Goal: Task Accomplishment & Management: Use online tool/utility

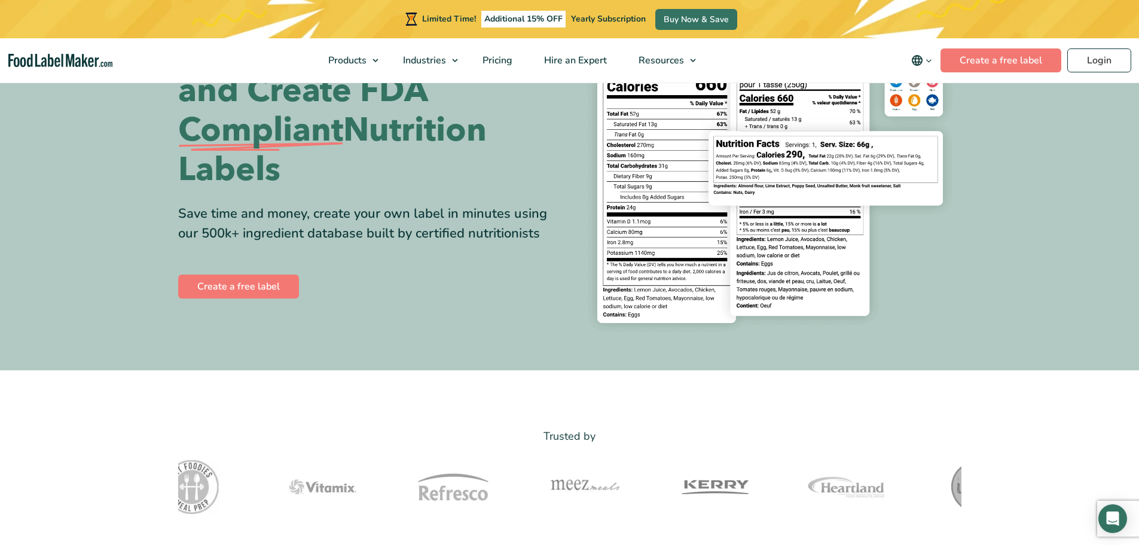
scroll to position [120, 0]
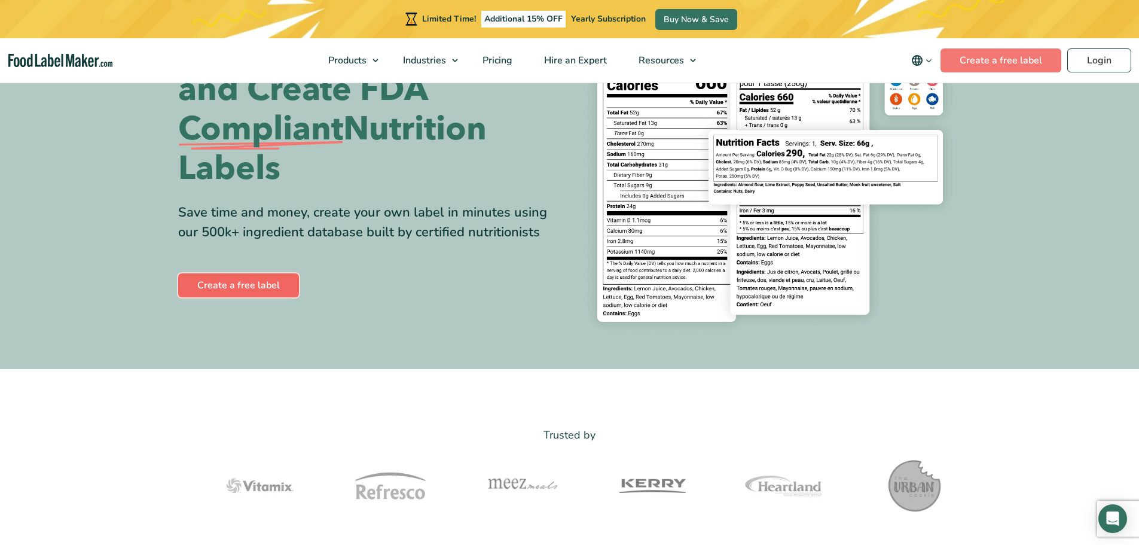
click at [236, 292] on link "Create a free label" at bounding box center [238, 285] width 121 height 24
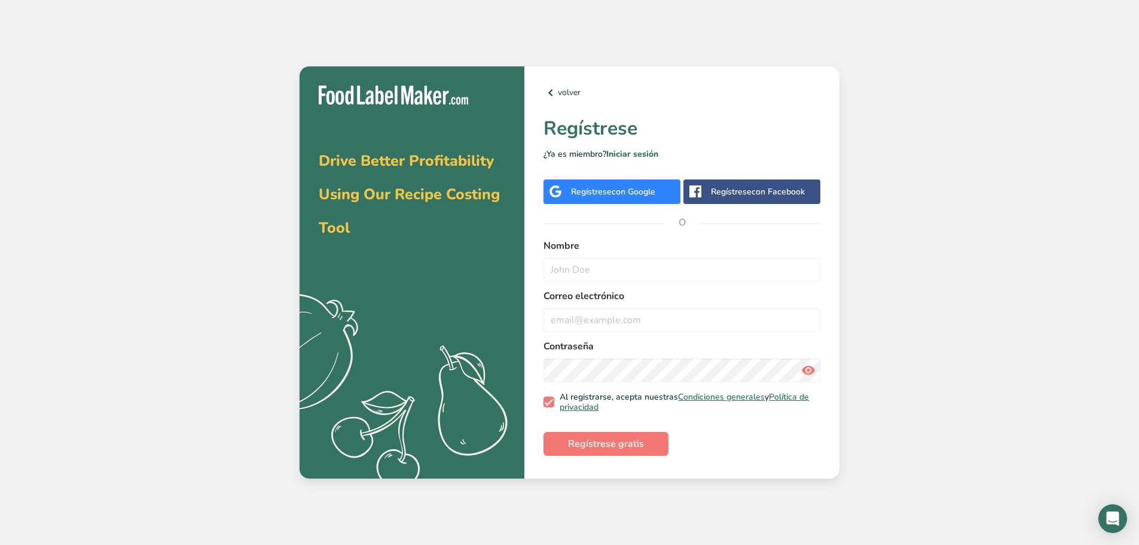
click at [636, 188] on span "con Google" at bounding box center [633, 191] width 44 height 11
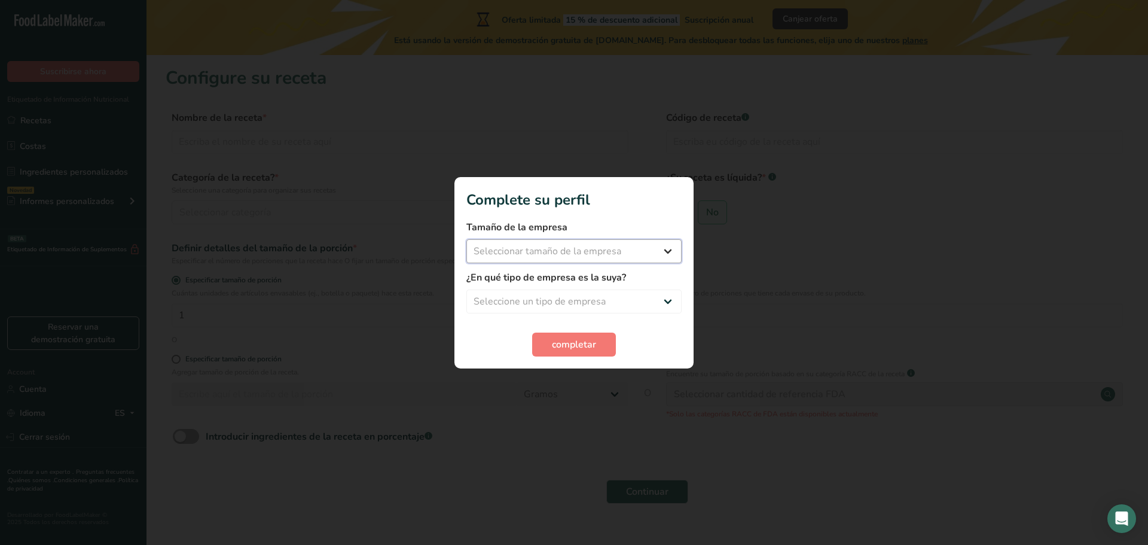
click at [628, 248] on select "Seleccionar tamaño de la empresa Menos de 10 empleados De 10 a 50 empleados De …" at bounding box center [573, 251] width 215 height 24
select select "1"
click at [466, 239] on select "Seleccionar tamaño de la empresa Menos de 10 empleados De 10 a 50 empleados De …" at bounding box center [573, 251] width 215 height 24
click at [539, 299] on select "Seleccione un tipo de empresa Fabricante de alimentos envasados Restaurante y c…" at bounding box center [573, 301] width 215 height 24
select select "1"
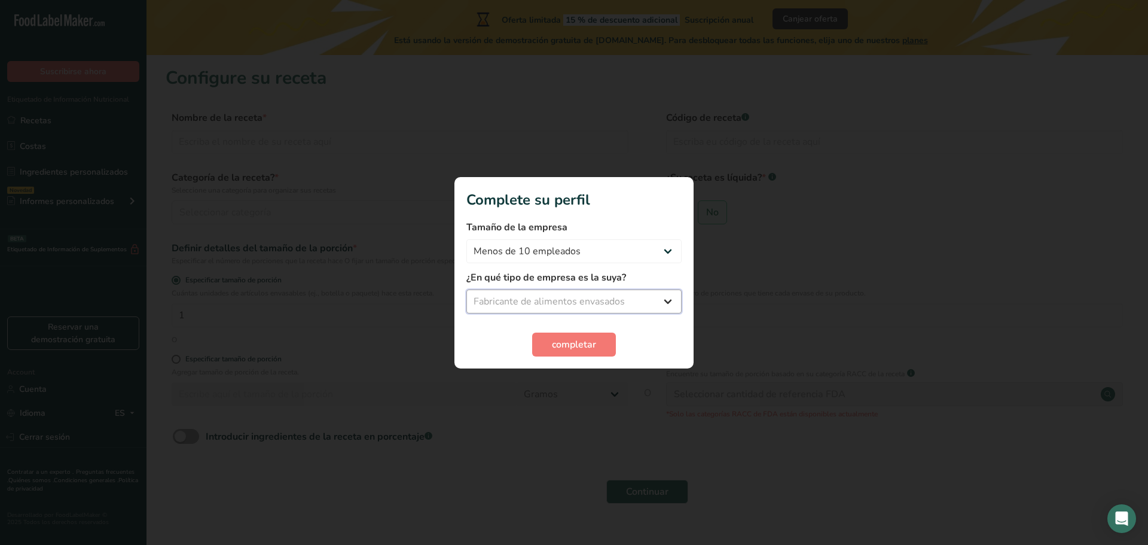
click at [466, 289] on select "Seleccione un tipo de empresa Fabricante de alimentos envasados Restaurante y c…" at bounding box center [573, 301] width 215 height 24
click at [573, 343] on span "completar" at bounding box center [574, 344] width 44 height 14
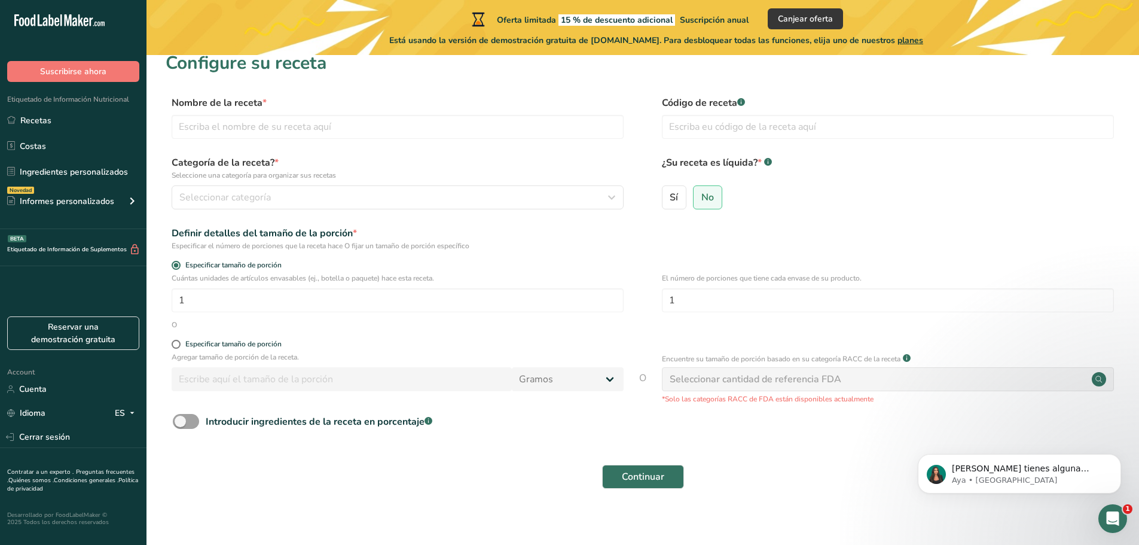
scroll to position [23, 0]
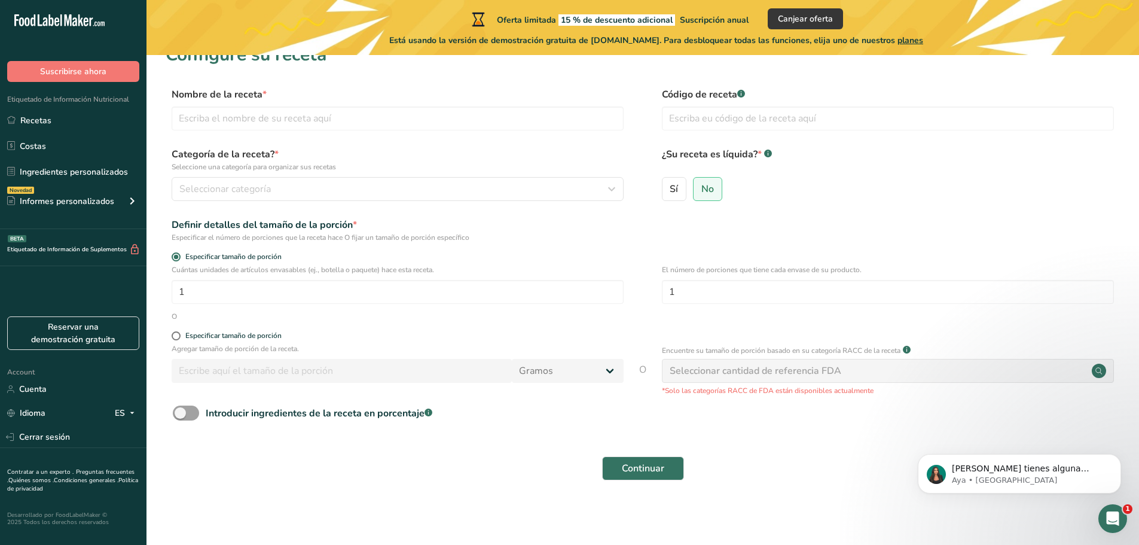
click at [830, 364] on div "Seleccionar cantidad de referencia FDA" at bounding box center [755, 370] width 172 height 14
click at [827, 372] on div "Seleccionar cantidad de referencia FDA" at bounding box center [755, 370] width 172 height 14
click at [268, 346] on p "Agregar tamaño de porción de la receta." at bounding box center [398, 348] width 452 height 11
click at [219, 337] on div "Especificar tamaño de porción" at bounding box center [233, 335] width 96 height 9
click at [179, 337] on input "Especificar tamaño de porción" at bounding box center [176, 336] width 8 height 8
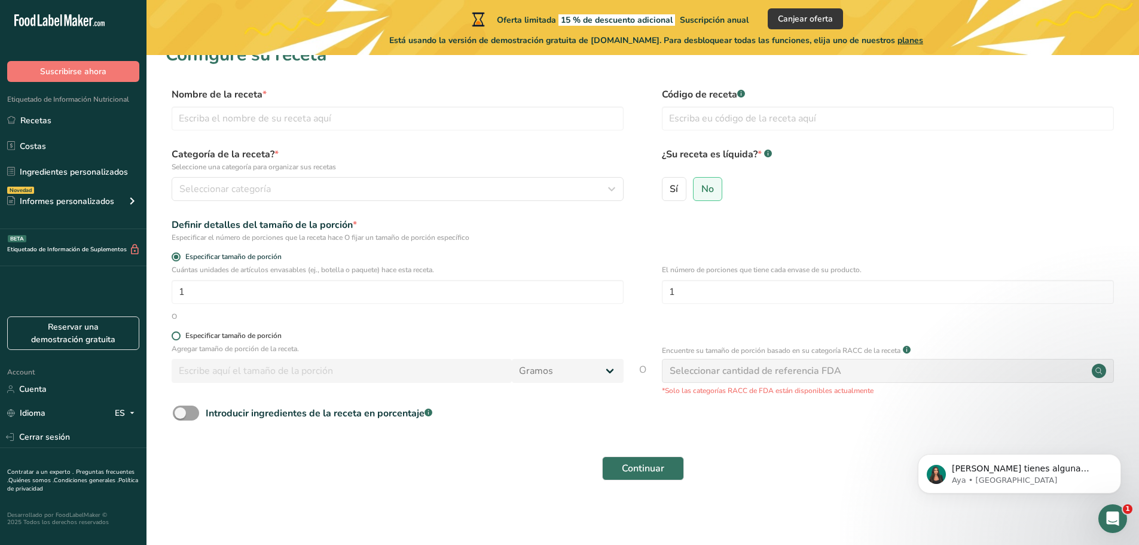
radio input "true"
radio input "false"
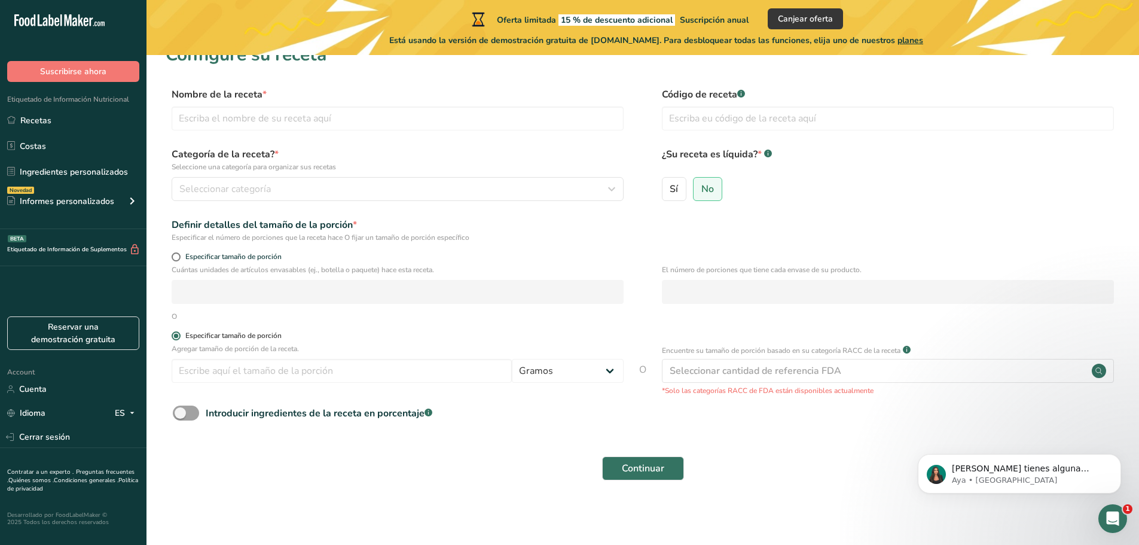
click at [219, 337] on div "Especificar tamaño de porción" at bounding box center [233, 335] width 96 height 9
click at [179, 337] on input "Especificar tamaño de porción" at bounding box center [176, 336] width 8 height 8
click at [671, 187] on span "Sí" at bounding box center [673, 189] width 8 height 12
click at [670, 187] on input "Sí" at bounding box center [666, 189] width 8 height 8
radio input "true"
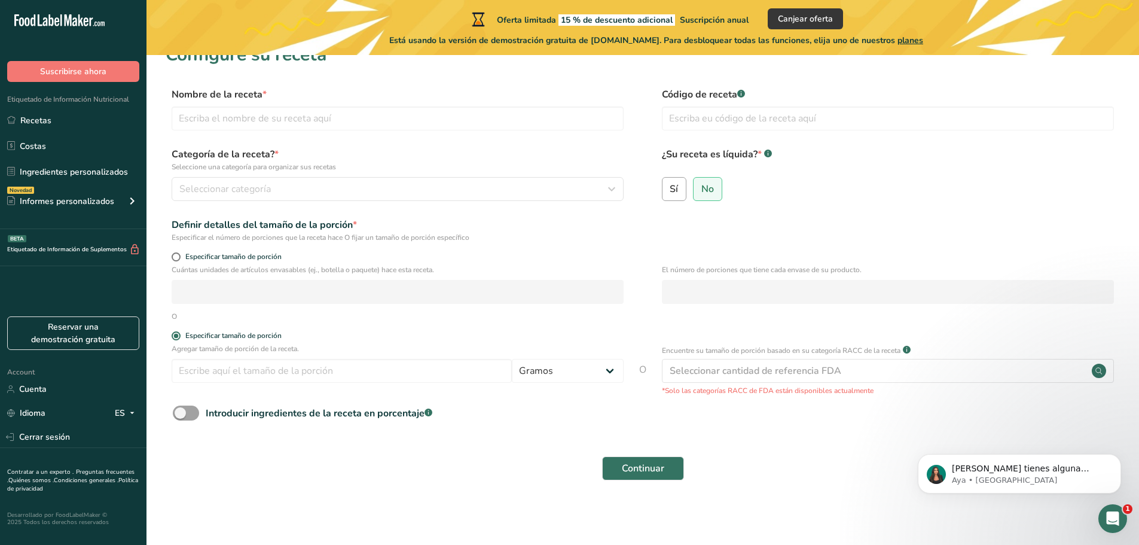
radio input "false"
select select "22"
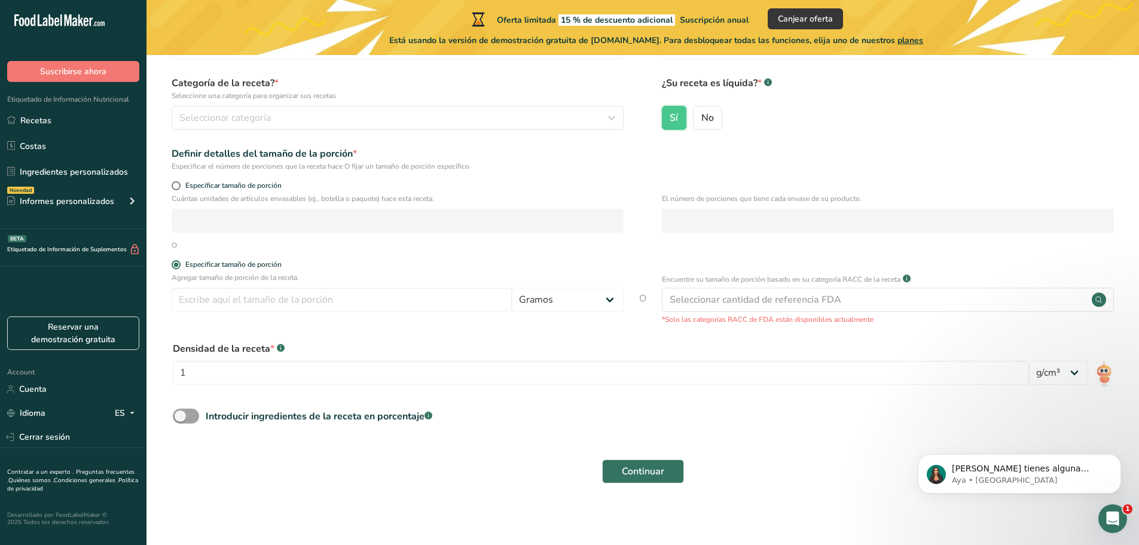
scroll to position [97, 0]
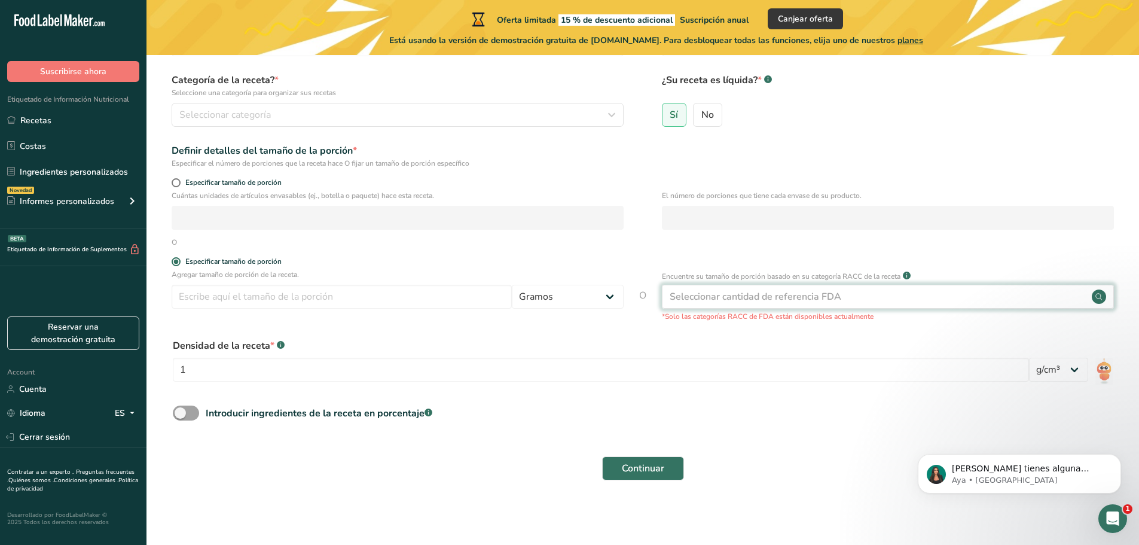
click at [703, 304] on div "Seleccionar cantidad de referencia FDA" at bounding box center [888, 297] width 452 height 24
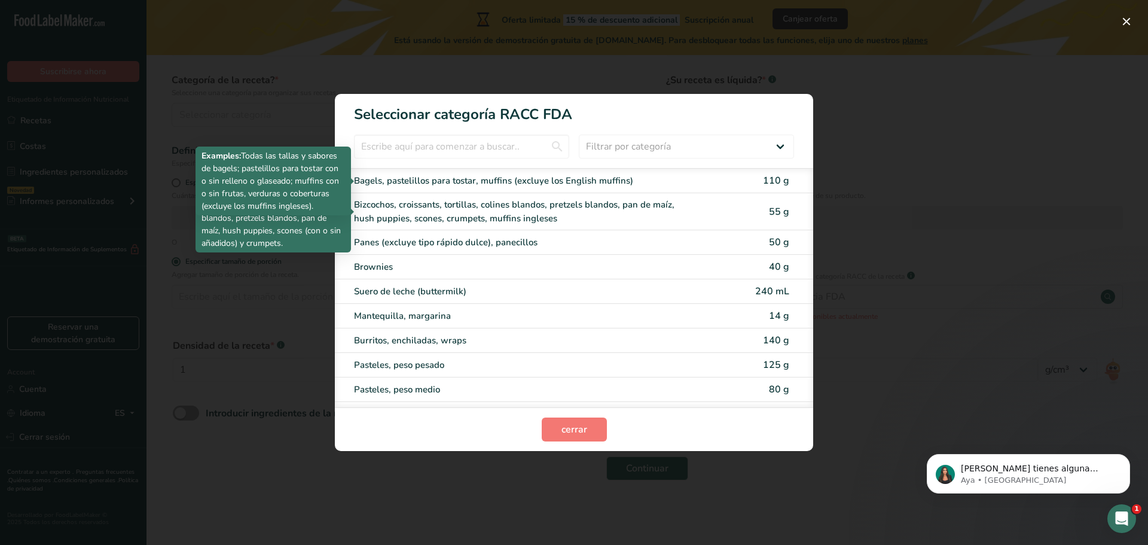
click at [530, 184] on div "Bagels, pastelillos para tostar, muffins (excluye los English muffins)" at bounding box center [524, 181] width 340 height 14
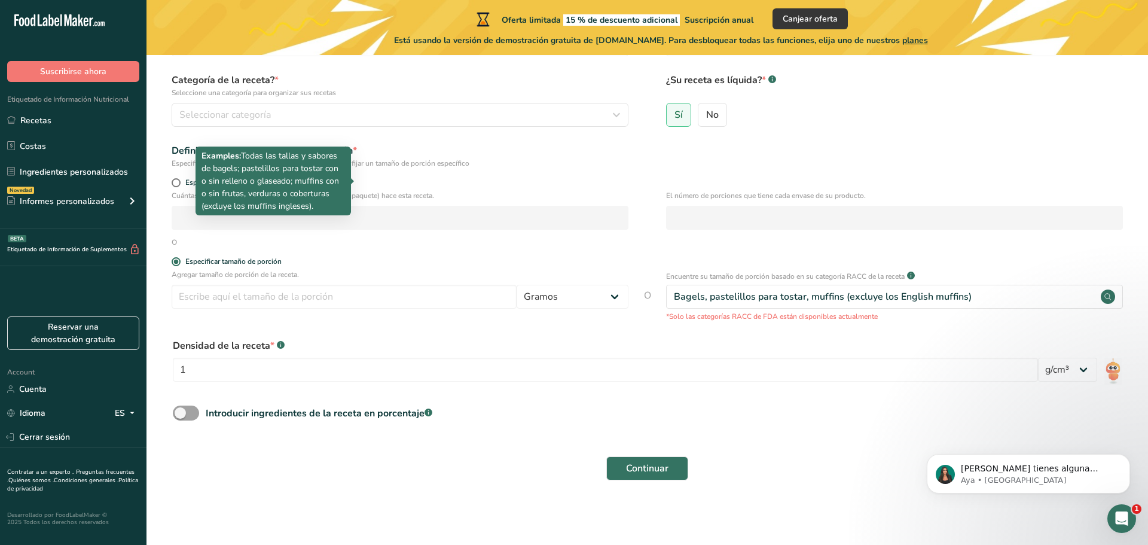
type input "110"
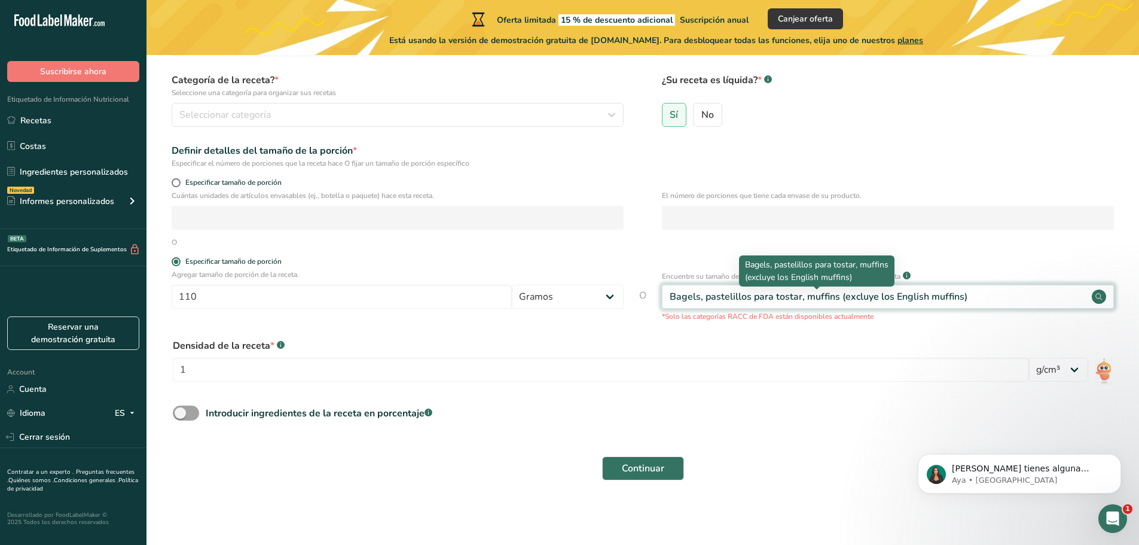
click at [762, 296] on div "Bagels, pastelillos para tostar, muffins (excluye los English muffins)" at bounding box center [818, 296] width 298 height 14
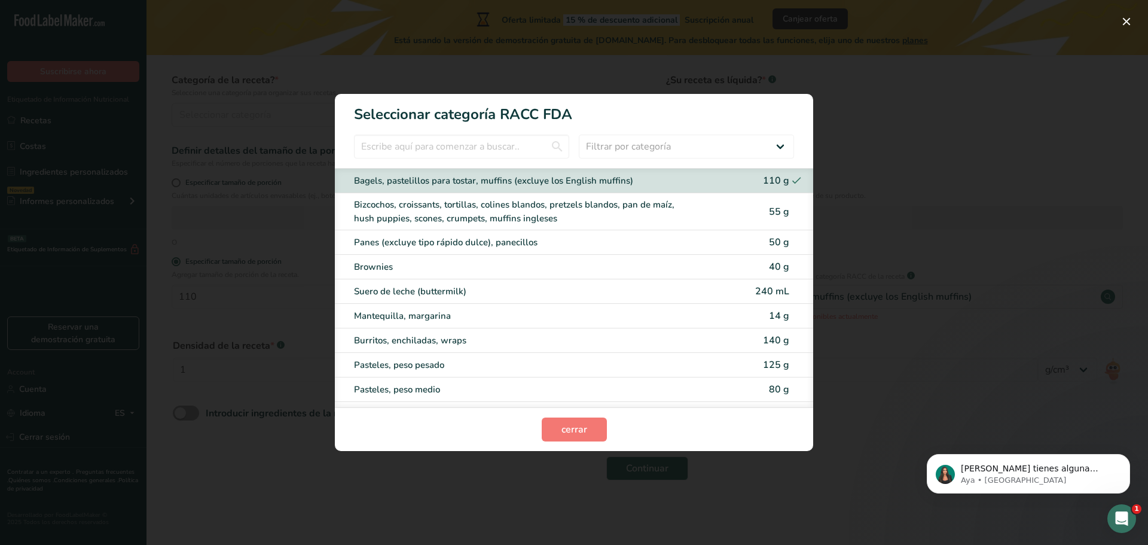
click at [885, 233] on div "RACC Category Selection Modal" at bounding box center [574, 272] width 1148 height 545
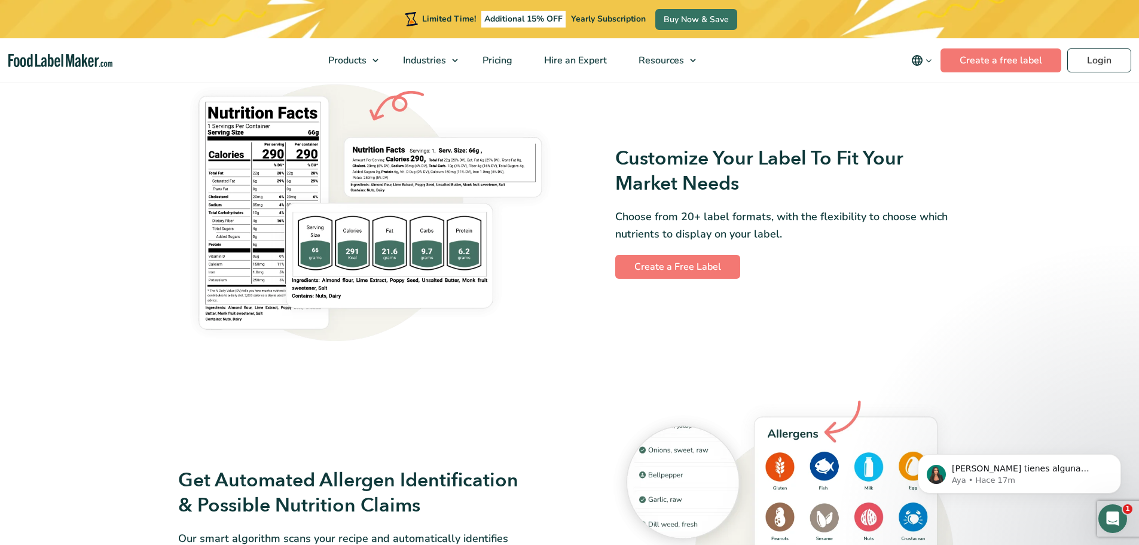
scroll to position [999, 0]
